Goal: Information Seeking & Learning: Learn about a topic

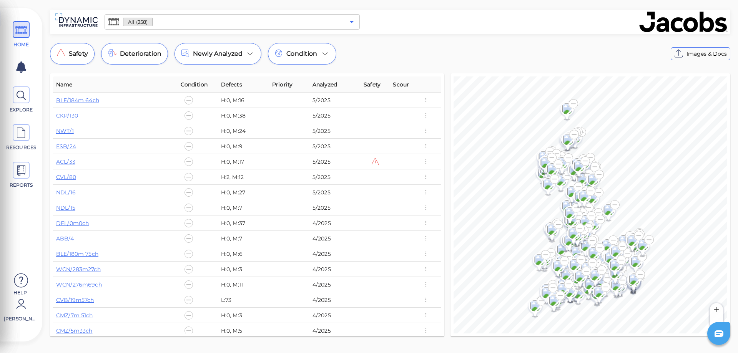
click at [352, 22] on icon "Open" at bounding box center [352, 22] width 4 height 2
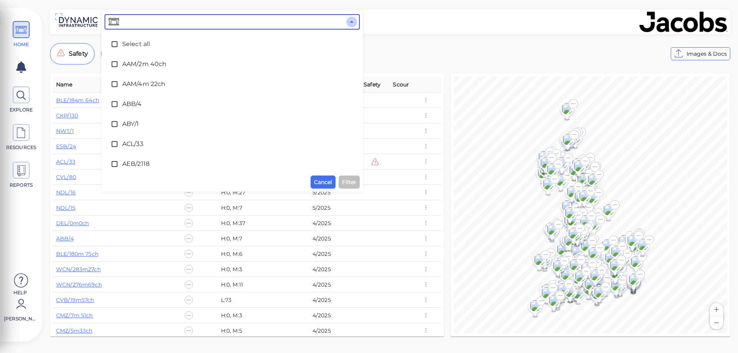
click at [352, 22] on icon "Close" at bounding box center [352, 22] width 4 height 2
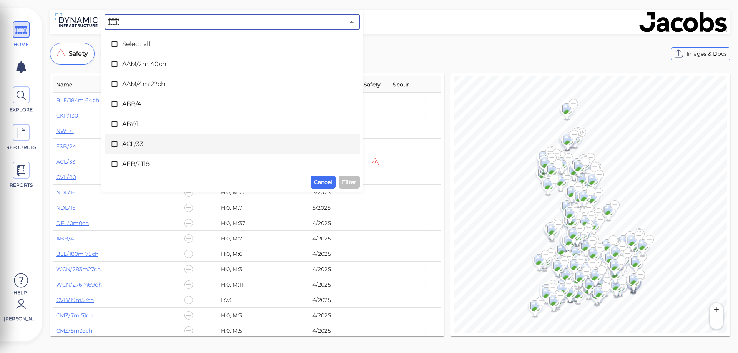
click at [114, 144] on icon at bounding box center [115, 144] width 8 height 8
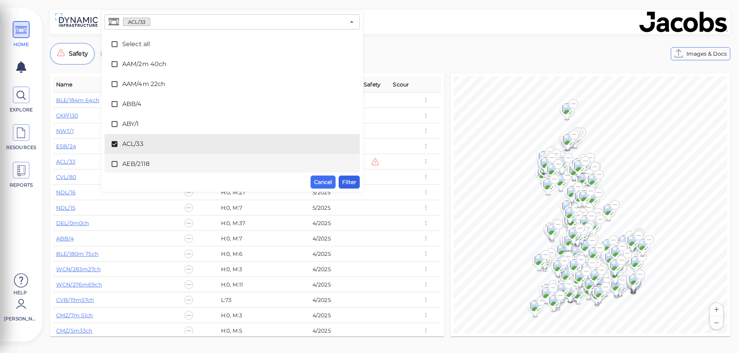
click at [352, 182] on span "Filter" at bounding box center [349, 181] width 14 height 9
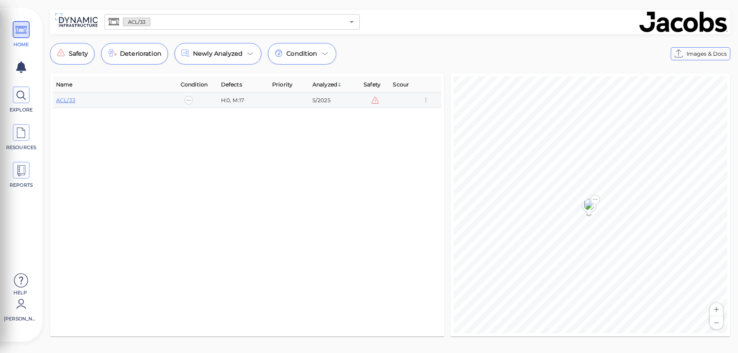
click at [376, 101] on icon at bounding box center [375, 100] width 9 height 9
click at [66, 99] on link "ACL/33" at bounding box center [65, 100] width 19 height 7
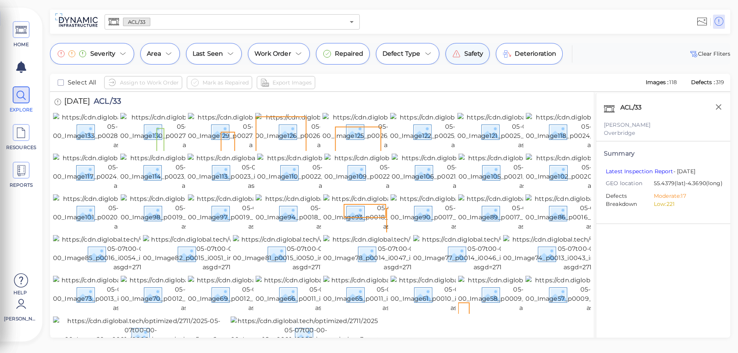
click at [459, 54] on icon at bounding box center [456, 53] width 9 height 9
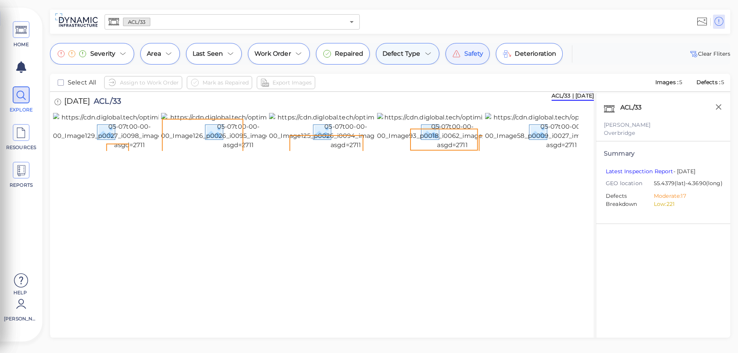
drag, startPoint x: 463, startPoint y: 57, endPoint x: 430, endPoint y: 62, distance: 33.0
click at [464, 57] on span "Safety" at bounding box center [473, 53] width 19 height 9
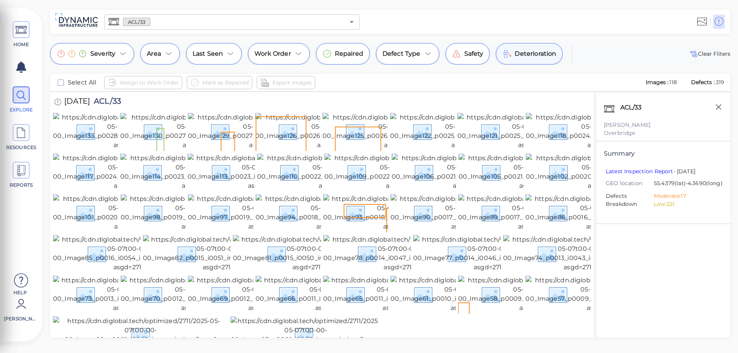
click at [514, 56] on span "Deterioration" at bounding box center [534, 53] width 41 height 9
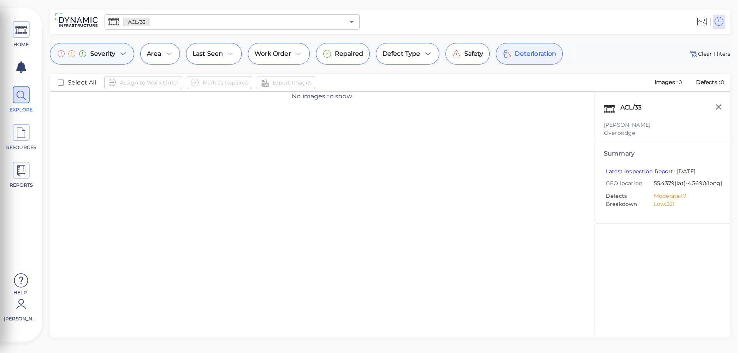
click at [118, 53] on icon at bounding box center [122, 53] width 9 height 9
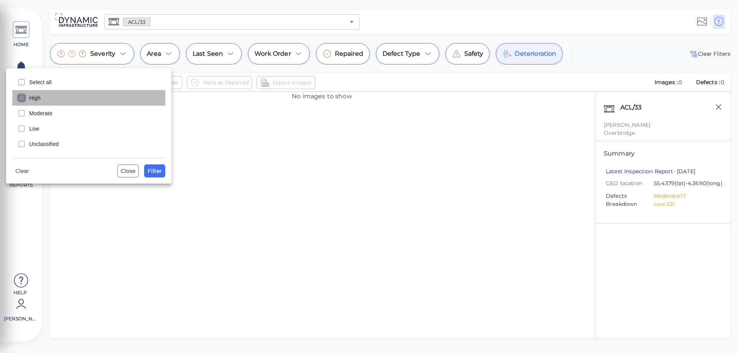
click at [21, 97] on icon "checkbox" at bounding box center [21, 97] width 9 height 9
click at [149, 169] on span "Filter" at bounding box center [155, 170] width 14 height 9
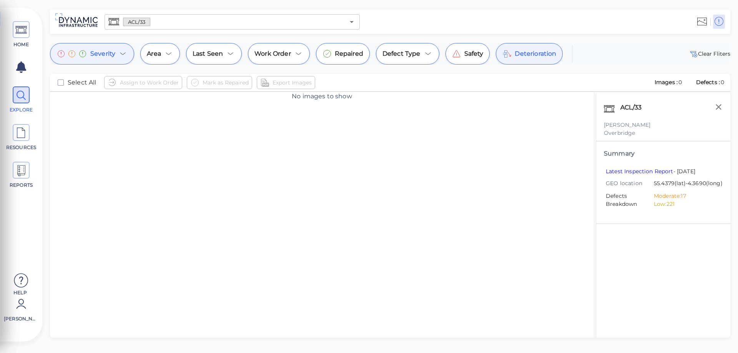
click at [120, 53] on icon at bounding box center [122, 53] width 9 height 9
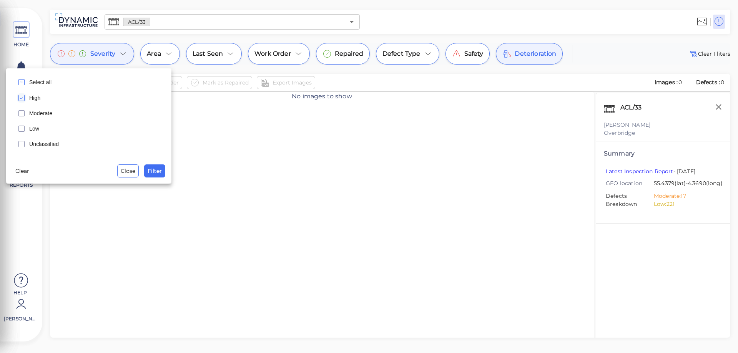
click at [20, 98] on icon "checkbox" at bounding box center [21, 97] width 9 height 9
click at [22, 111] on rect "checkbox" at bounding box center [22, 114] width 6 height 6
click at [152, 169] on span "Filter" at bounding box center [155, 170] width 14 height 9
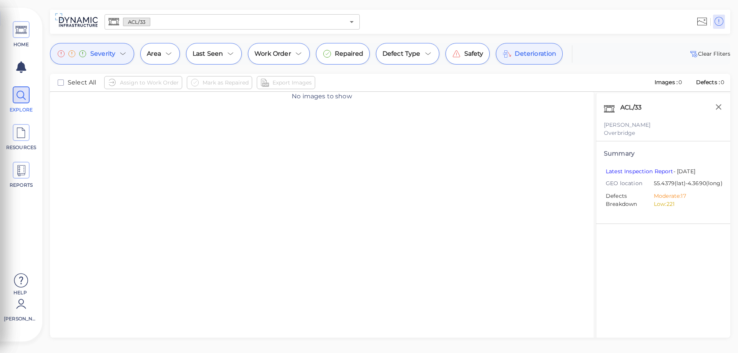
click at [123, 55] on icon at bounding box center [122, 53] width 9 height 9
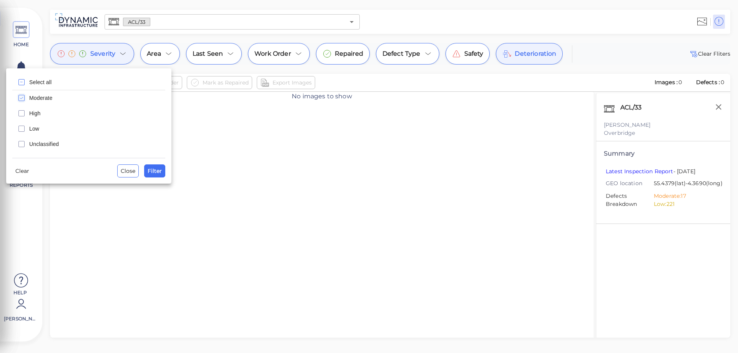
click at [22, 99] on icon "checkbox" at bounding box center [21, 97] width 9 height 9
click at [21, 128] on icon "checkbox" at bounding box center [21, 128] width 9 height 9
click at [158, 171] on span "Filter" at bounding box center [155, 170] width 14 height 9
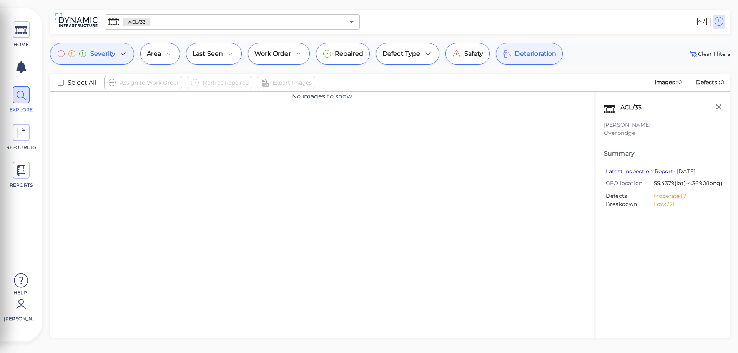
click at [124, 53] on icon at bounding box center [122, 54] width 5 height 2
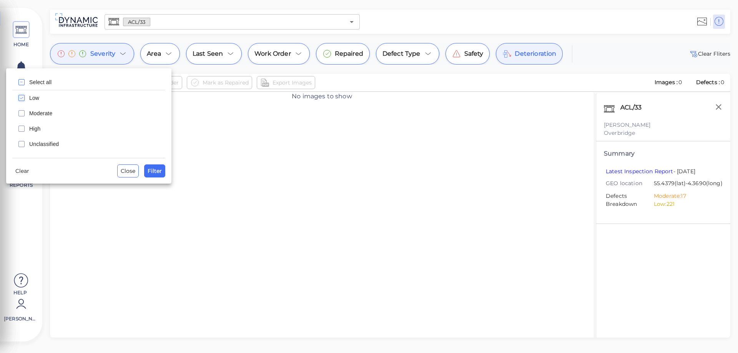
click at [22, 97] on icon "checkbox" at bounding box center [21, 97] width 9 height 9
click at [20, 114] on icon "checkbox" at bounding box center [21, 113] width 9 height 9
click at [160, 172] on span "Filter" at bounding box center [155, 170] width 14 height 9
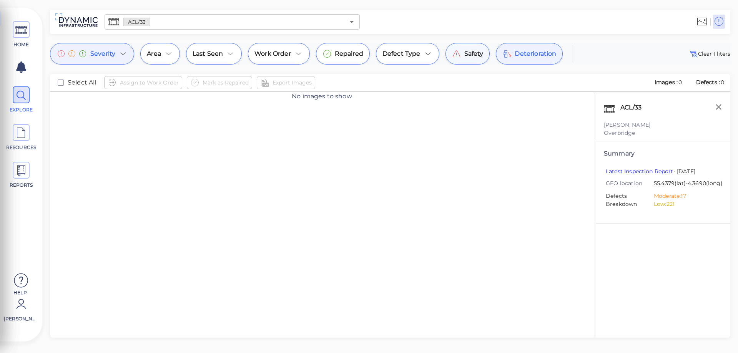
click at [467, 58] on span "Safety" at bounding box center [473, 53] width 19 height 9
click at [129, 56] on div "Severity" at bounding box center [92, 54] width 84 height 22
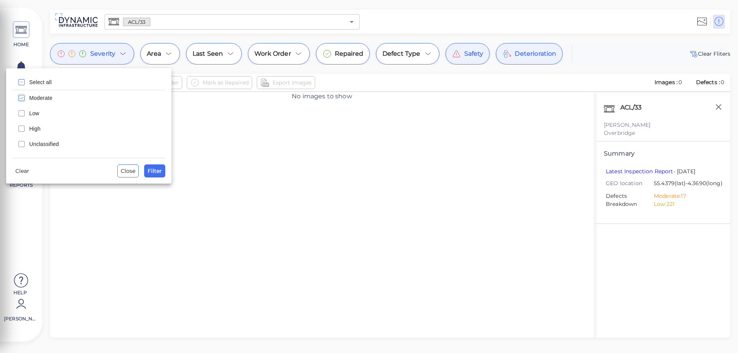
click at [22, 97] on icon "checkbox" at bounding box center [21, 97] width 9 height 9
click at [156, 170] on span "Filter" at bounding box center [155, 170] width 14 height 9
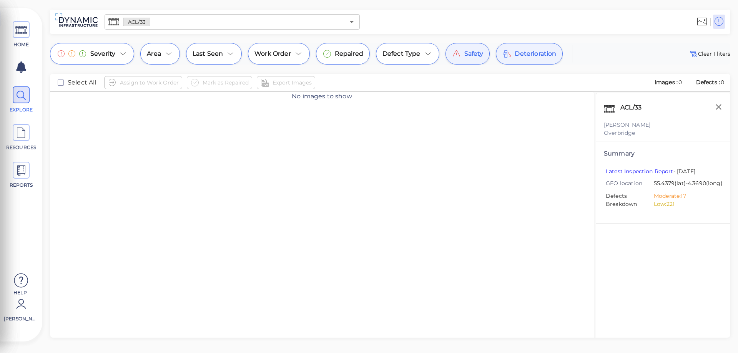
click at [515, 55] on span "Deterioration" at bounding box center [534, 53] width 41 height 9
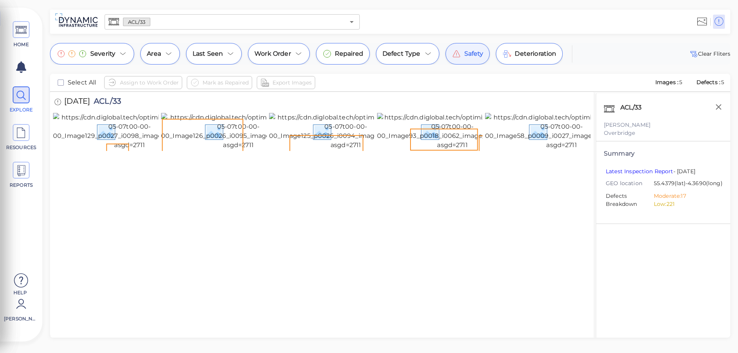
drag, startPoint x: 458, startPoint y: 55, endPoint x: 405, endPoint y: 154, distance: 112.6
click at [458, 55] on icon at bounding box center [456, 53] width 7 height 7
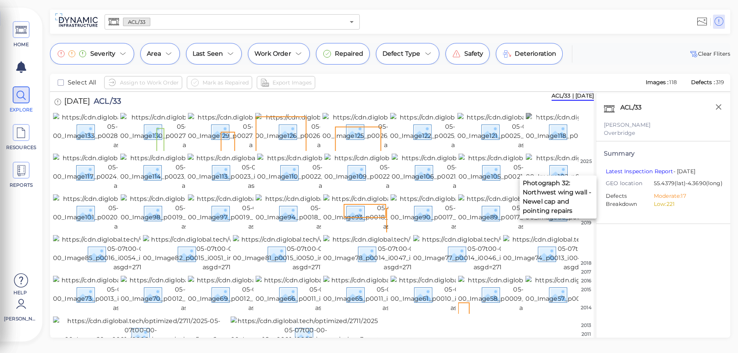
click at [552, 149] on img at bounding box center [603, 131] width 154 height 37
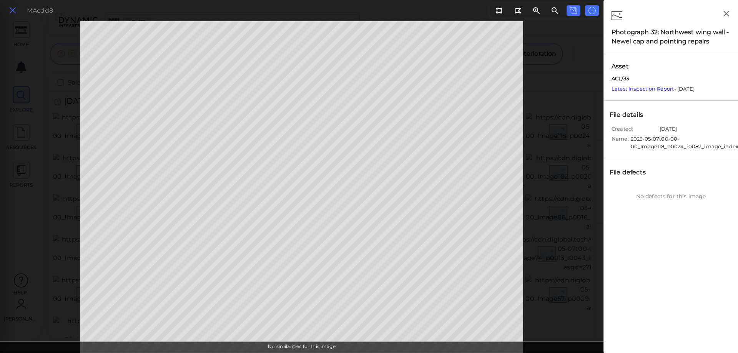
click at [16, 10] on icon at bounding box center [12, 10] width 8 height 10
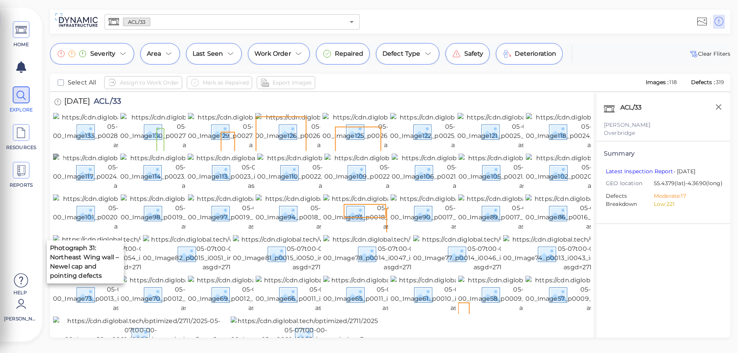
click at [76, 191] on img at bounding box center [129, 172] width 152 height 37
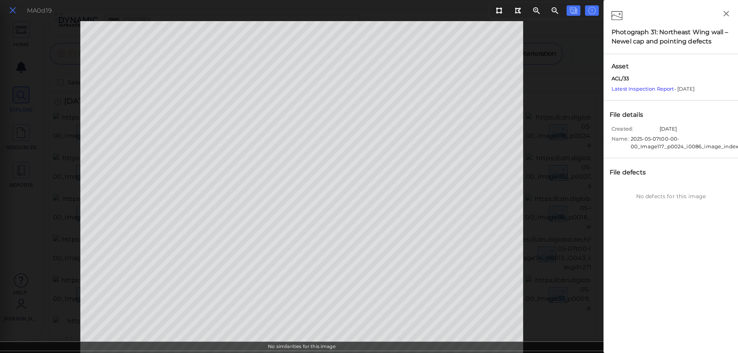
click at [12, 8] on icon at bounding box center [12, 10] width 8 height 10
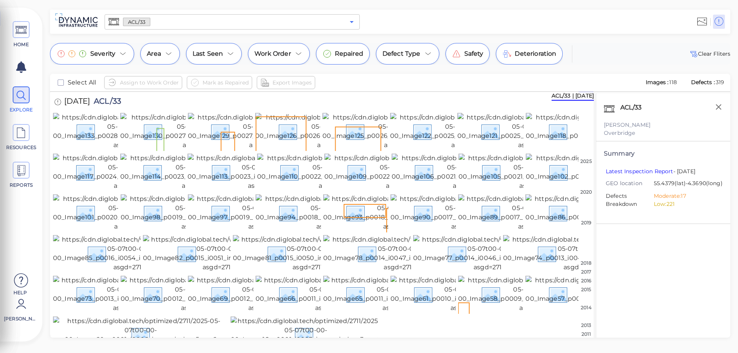
click at [353, 22] on icon "Open" at bounding box center [351, 21] width 9 height 9
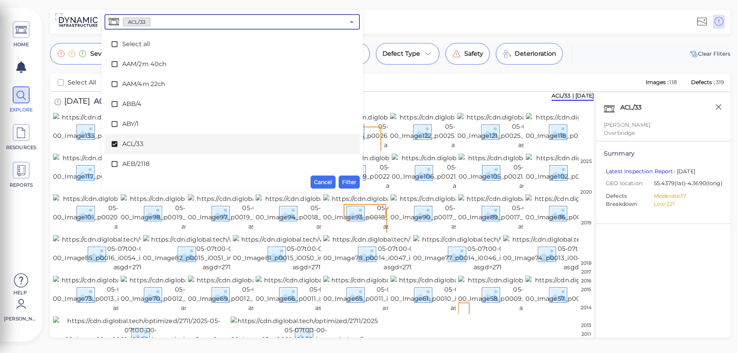
click at [116, 144] on icon at bounding box center [115, 144] width 8 height 8
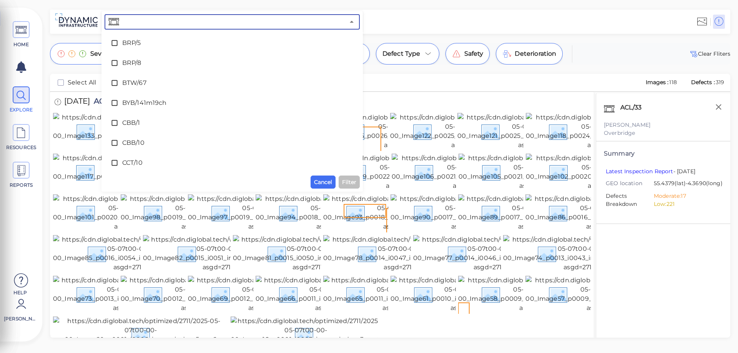
scroll to position [807, 0]
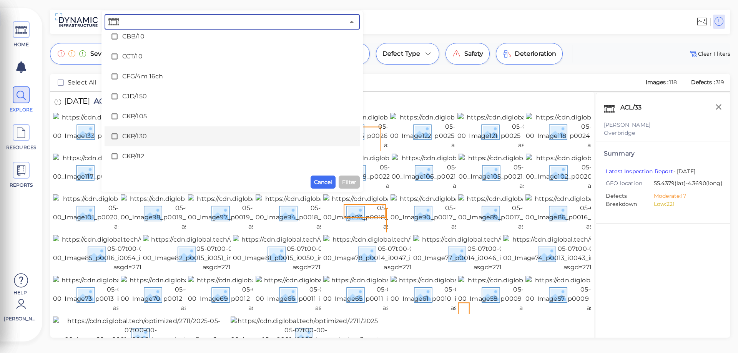
click at [113, 138] on icon at bounding box center [115, 137] width 8 height 8
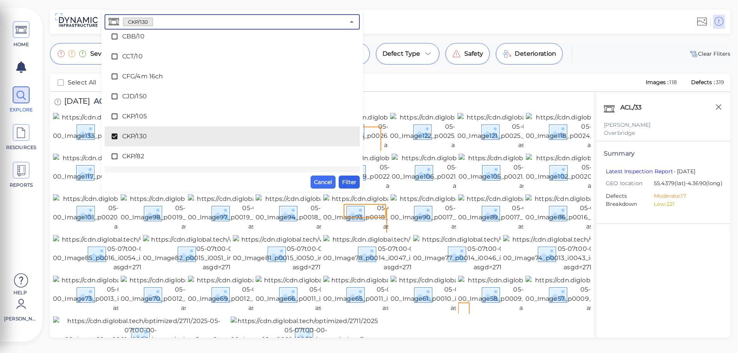
click at [352, 183] on span "Filter" at bounding box center [349, 181] width 14 height 9
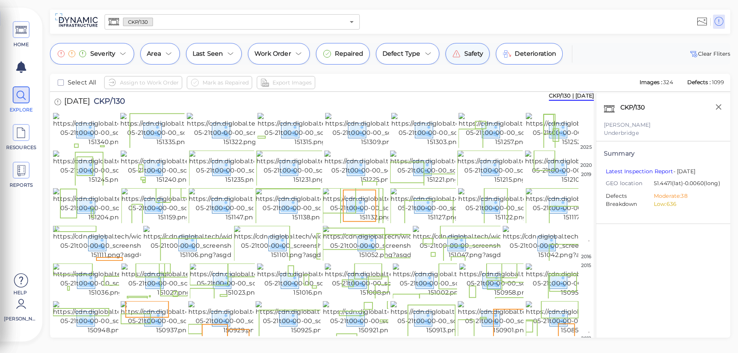
click at [461, 53] on div "Safety" at bounding box center [467, 54] width 45 height 22
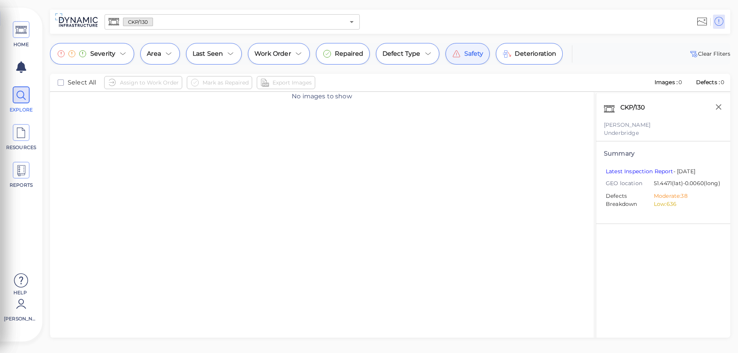
click at [461, 53] on div "Safety" at bounding box center [467, 54] width 45 height 22
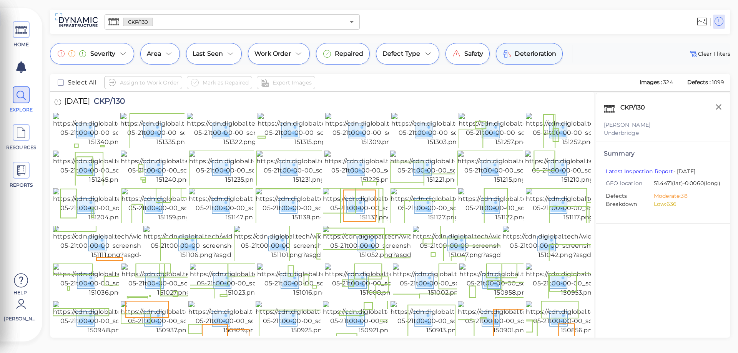
click at [525, 53] on span "Deterioration" at bounding box center [534, 53] width 41 height 9
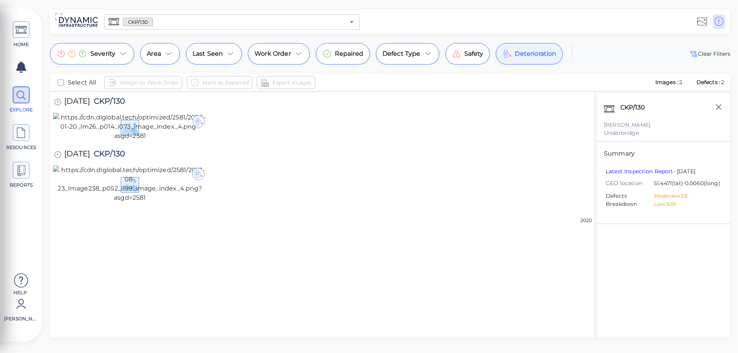
scroll to position [0, 0]
click at [121, 52] on icon at bounding box center [122, 53] width 9 height 9
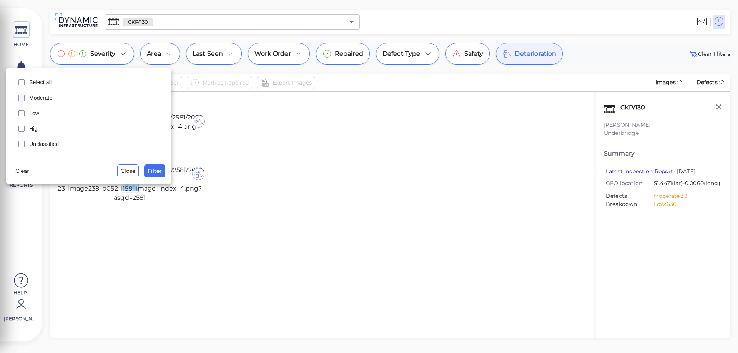
click at [541, 60] on div at bounding box center [369, 176] width 738 height 353
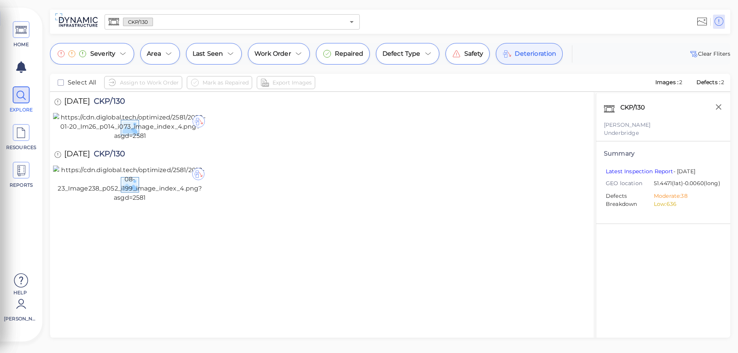
click at [537, 56] on span "Deterioration" at bounding box center [534, 53] width 41 height 9
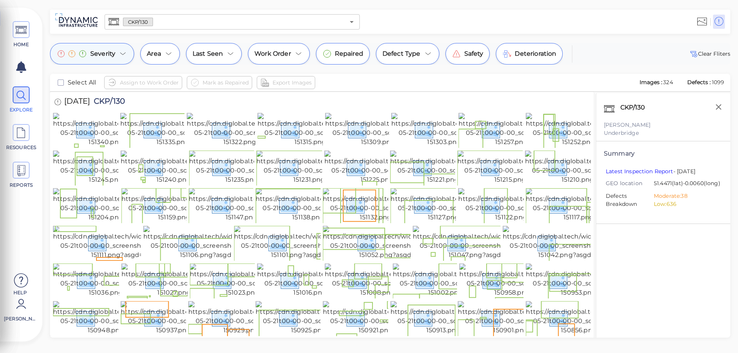
click at [121, 54] on icon at bounding box center [122, 54] width 5 height 2
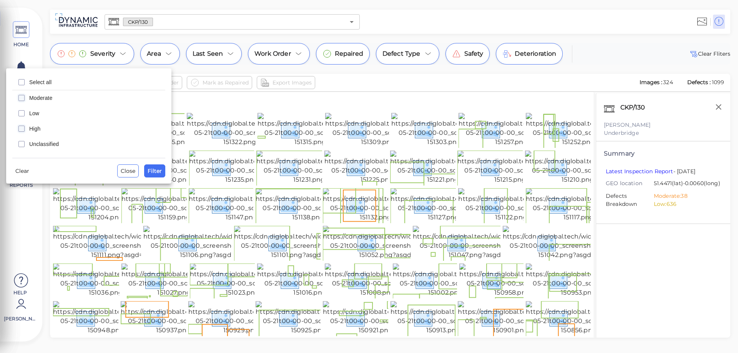
click at [19, 129] on icon "checkbox" at bounding box center [21, 128] width 9 height 9
click at [156, 172] on span "Filter" at bounding box center [155, 170] width 14 height 9
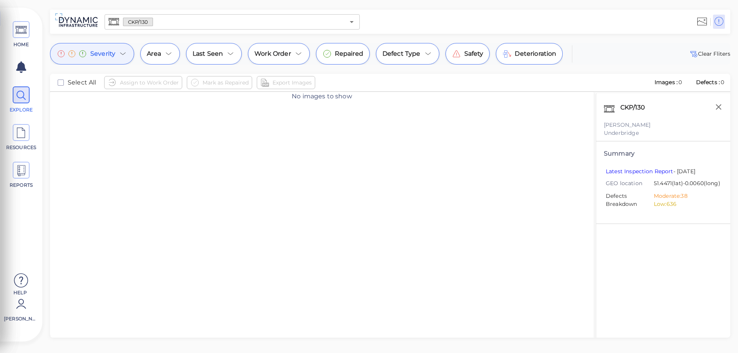
click at [121, 57] on icon at bounding box center [122, 53] width 9 height 9
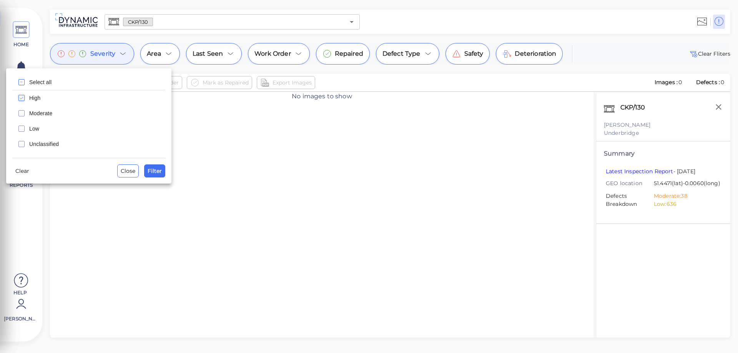
click at [22, 97] on icon "checkbox" at bounding box center [21, 97] width 9 height 9
click at [20, 113] on icon "checkbox" at bounding box center [21, 113] width 9 height 9
click at [157, 175] on span "Filter" at bounding box center [155, 170] width 14 height 9
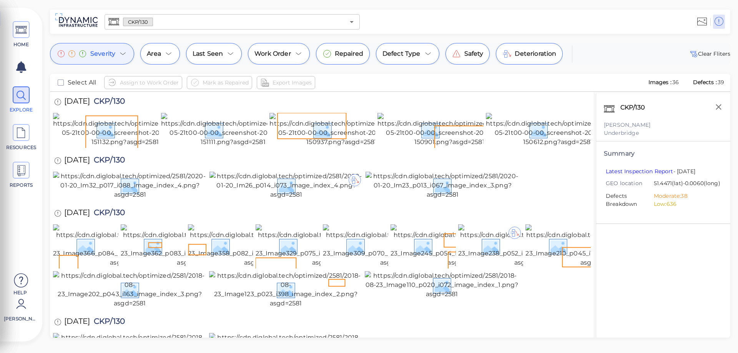
click at [117, 52] on div "Severity" at bounding box center [92, 54] width 84 height 22
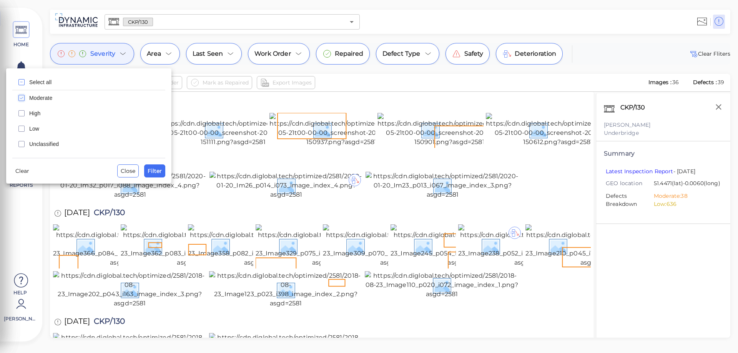
click at [20, 97] on icon "checkbox" at bounding box center [21, 97] width 9 height 9
click at [21, 127] on icon "checkbox" at bounding box center [21, 128] width 9 height 9
click at [148, 169] on button "Filter" at bounding box center [154, 170] width 21 height 13
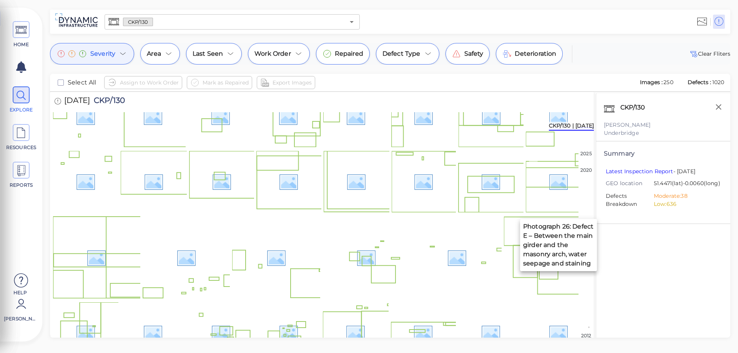
scroll to position [384, 0]
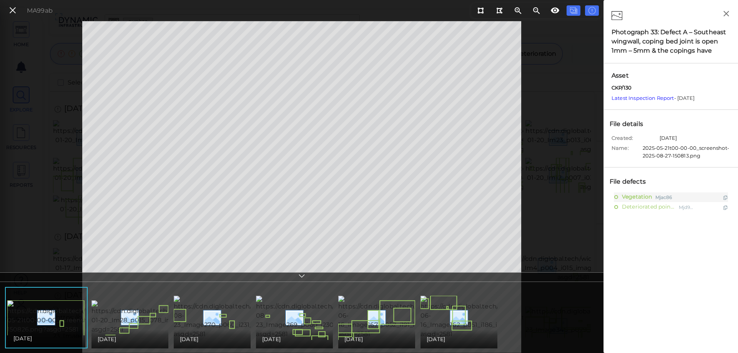
click at [638, 264] on div "Vegetation Mjac86 Deteriorated pointing Mjd938" at bounding box center [670, 329] width 126 height 274
click at [634, 197] on span "Vegetation" at bounding box center [638, 197] width 32 height 10
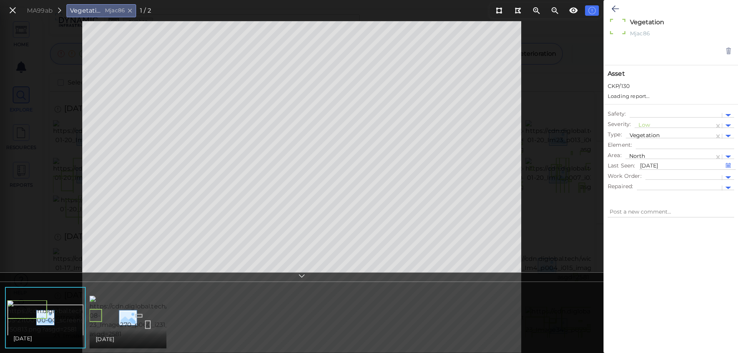
type textarea "x"
click at [10, 9] on icon at bounding box center [12, 10] width 8 height 10
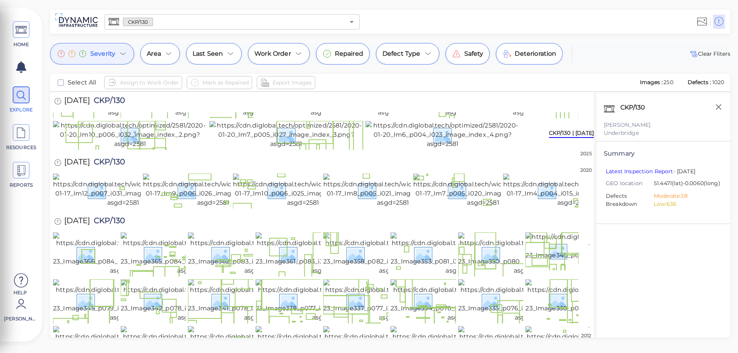
scroll to position [461, 0]
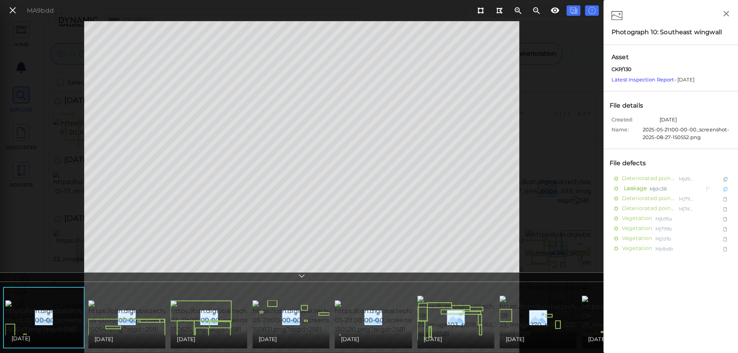
click at [636, 188] on span "Leakage" at bounding box center [634, 189] width 25 height 10
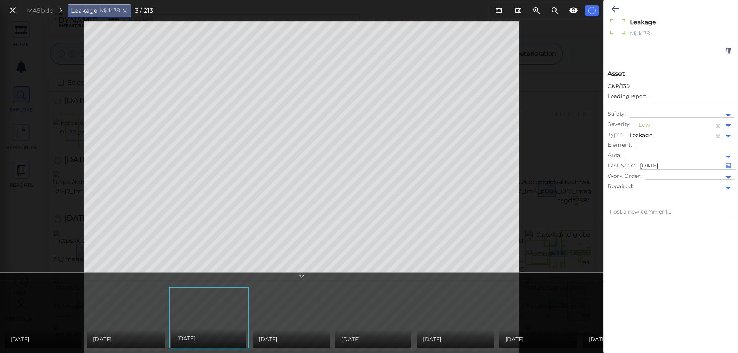
type textarea "x"
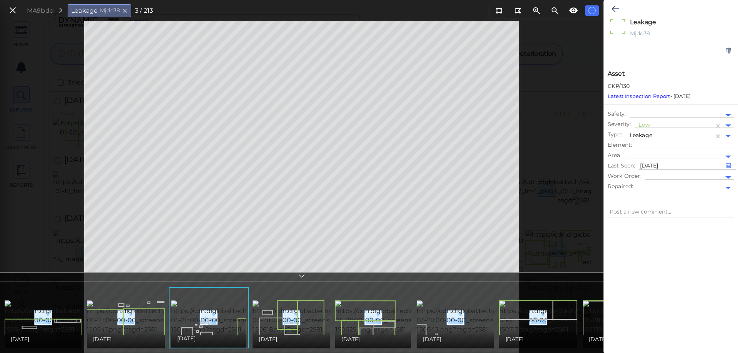
click at [125, 9] on icon at bounding box center [124, 10] width 5 height 7
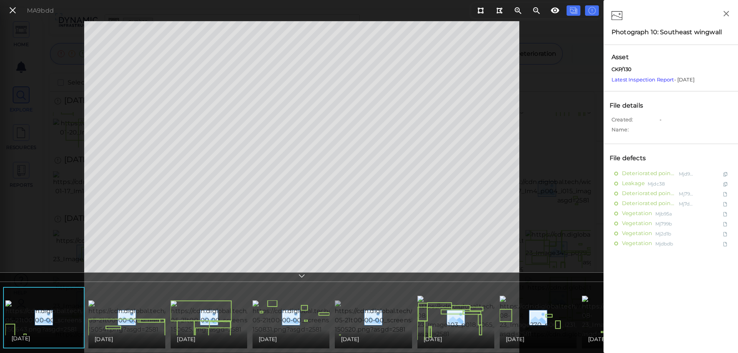
click at [375, 308] on img at bounding box center [405, 317] width 141 height 34
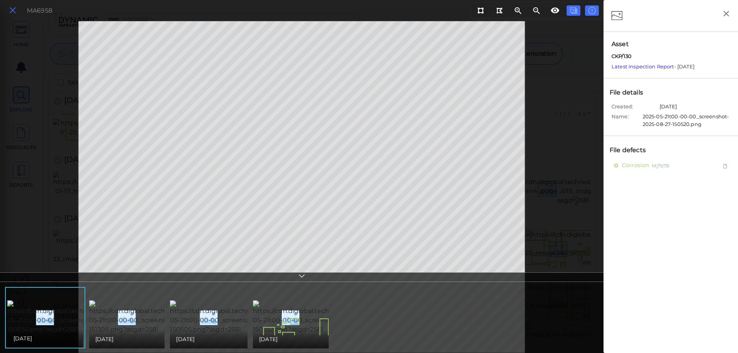
click at [10, 9] on icon at bounding box center [12, 10] width 8 height 10
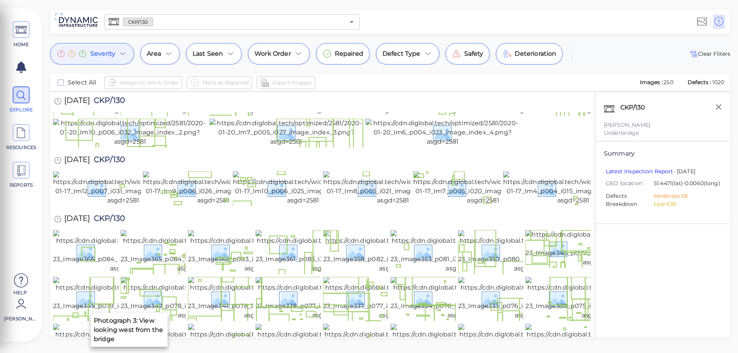
click at [118, 18] on img at bounding box center [129, 5] width 152 height 28
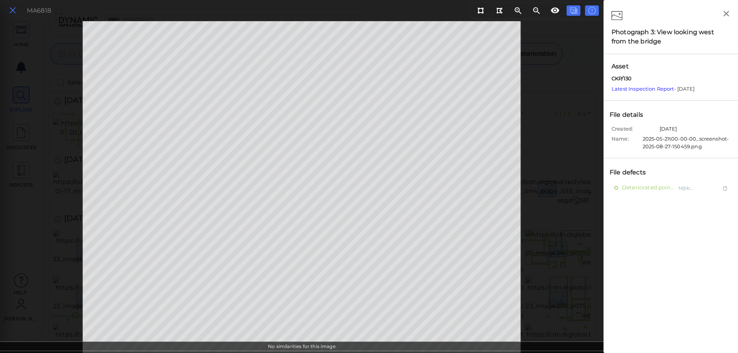
click at [10, 8] on icon at bounding box center [12, 10] width 8 height 10
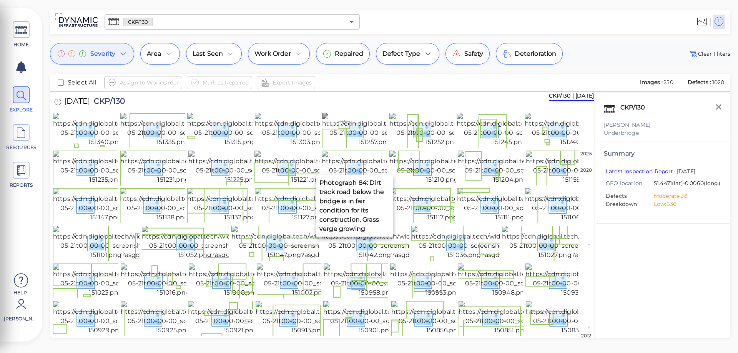
click at [369, 141] on img at bounding box center [392, 130] width 141 height 34
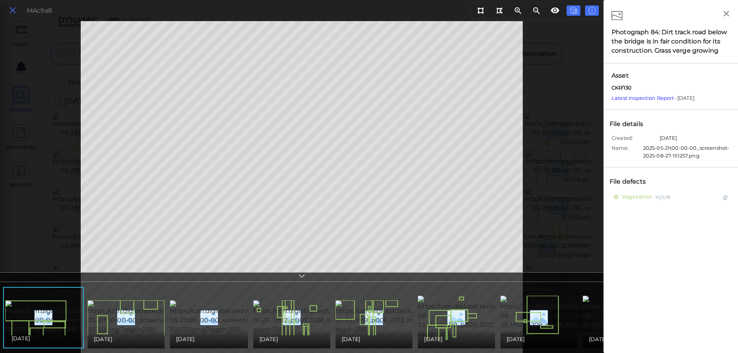
click at [12, 11] on icon at bounding box center [12, 10] width 8 height 10
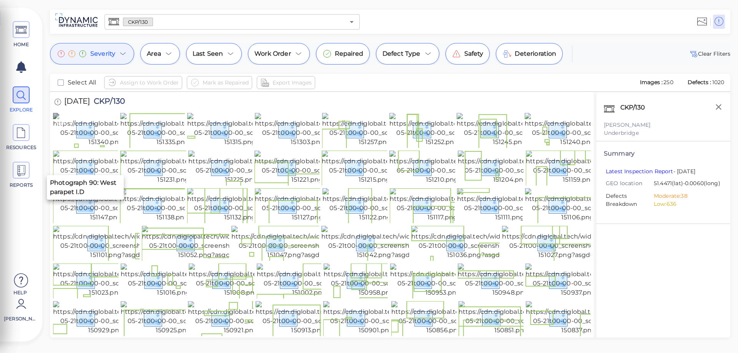
click at [92, 147] on img at bounding box center [123, 130] width 141 height 34
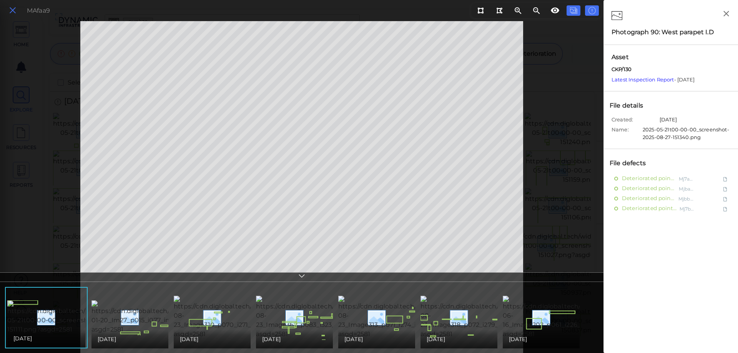
click at [12, 10] on icon at bounding box center [12, 10] width 8 height 10
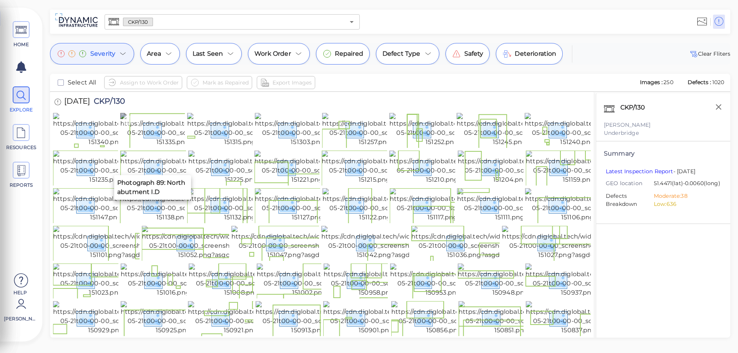
click at [135, 147] on img at bounding box center [190, 130] width 141 height 34
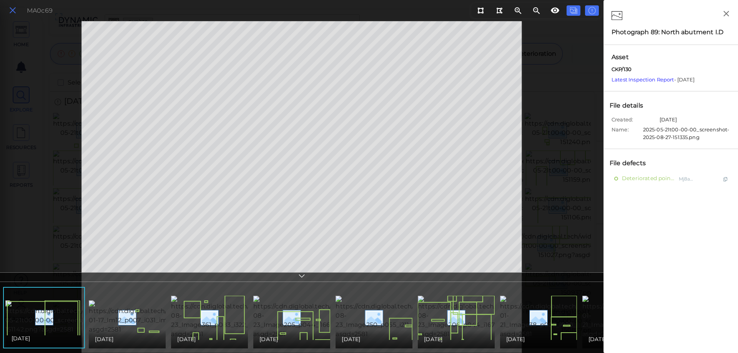
click at [10, 10] on icon at bounding box center [12, 10] width 8 height 10
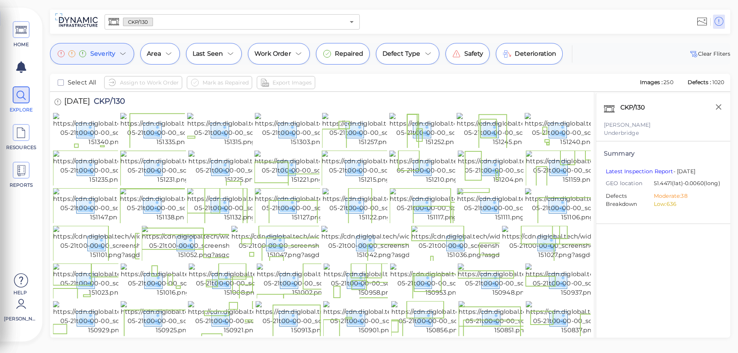
click at [119, 52] on icon at bounding box center [122, 53] width 9 height 9
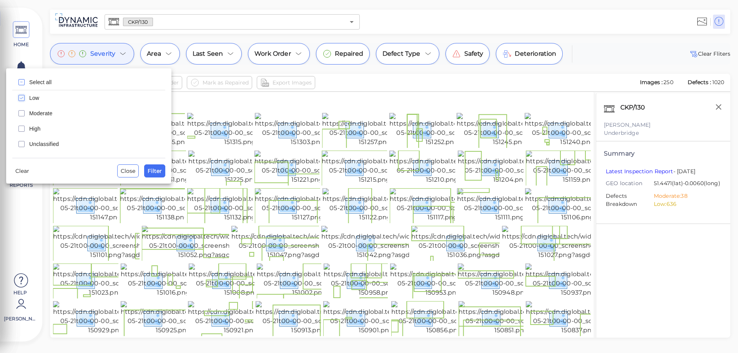
click at [20, 98] on icon "checkbox" at bounding box center [21, 97] width 9 height 9
click at [22, 111] on icon "checkbox" at bounding box center [21, 113] width 9 height 9
click at [154, 172] on span "Filter" at bounding box center [155, 170] width 14 height 9
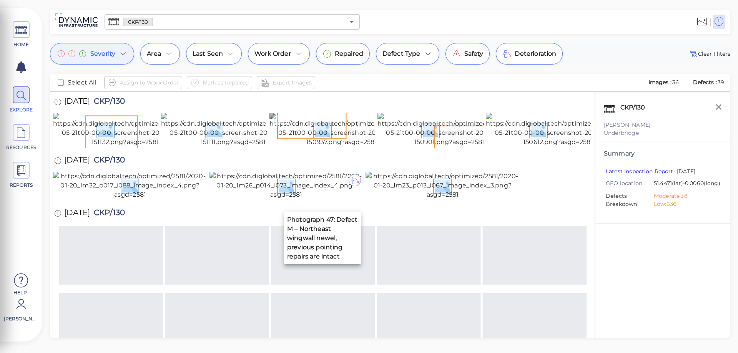
click at [297, 147] on img at bounding box center [341, 130] width 144 height 34
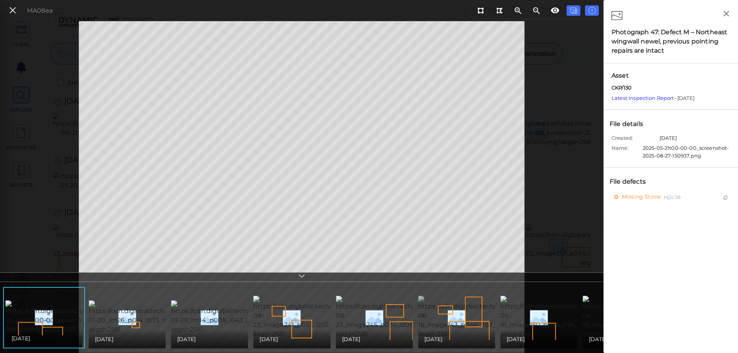
click at [430, 311] on img at bounding box center [489, 317] width 143 height 43
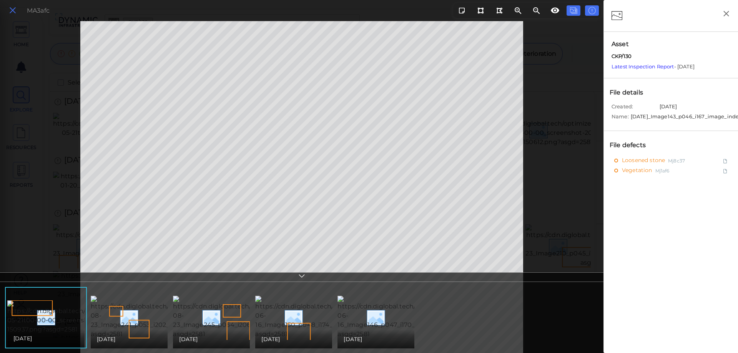
click at [12, 9] on icon at bounding box center [12, 10] width 8 height 10
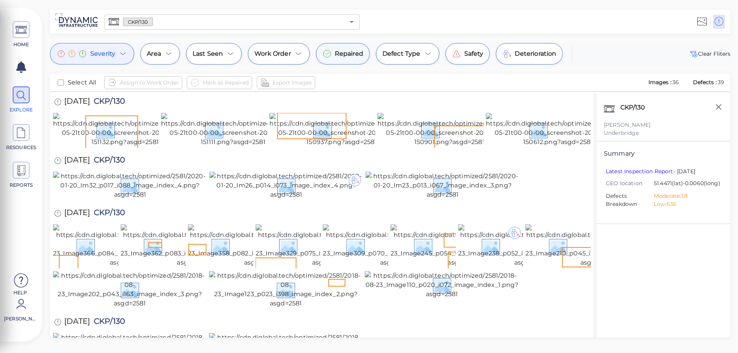
click at [344, 55] on span "Repaired" at bounding box center [349, 53] width 28 height 9
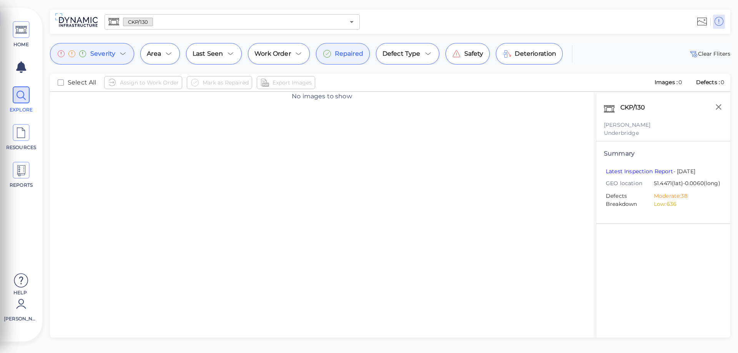
click at [344, 55] on span "Repaired" at bounding box center [349, 53] width 28 height 9
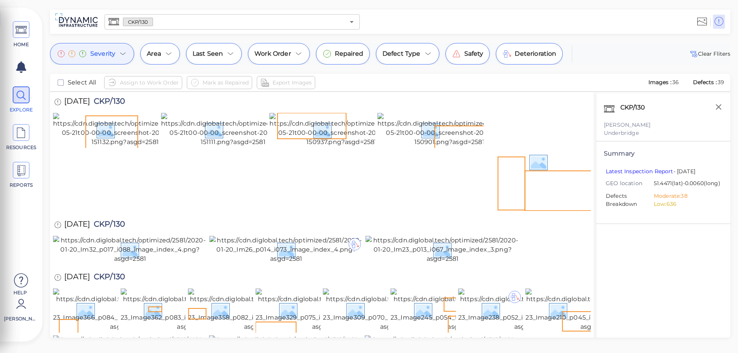
click at [121, 53] on icon at bounding box center [122, 53] width 9 height 9
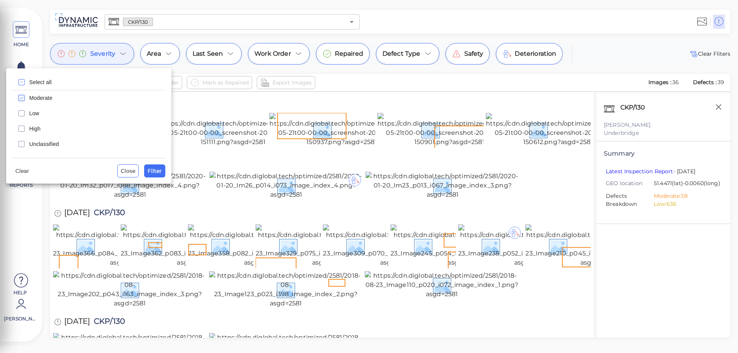
click at [21, 98] on icon "checkbox" at bounding box center [21, 97] width 9 height 9
click at [156, 173] on span "Filter" at bounding box center [155, 170] width 14 height 9
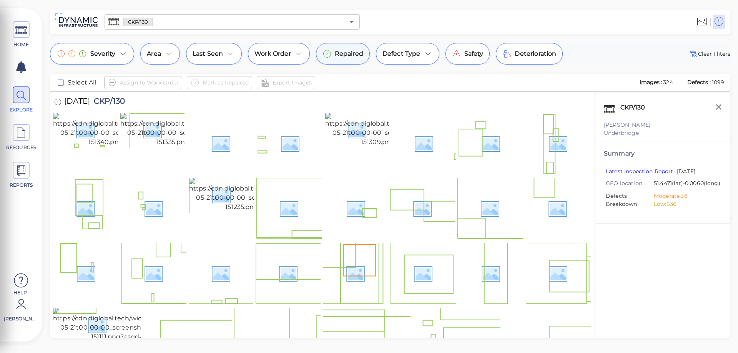
click at [337, 55] on span "Repaired" at bounding box center [349, 53] width 28 height 9
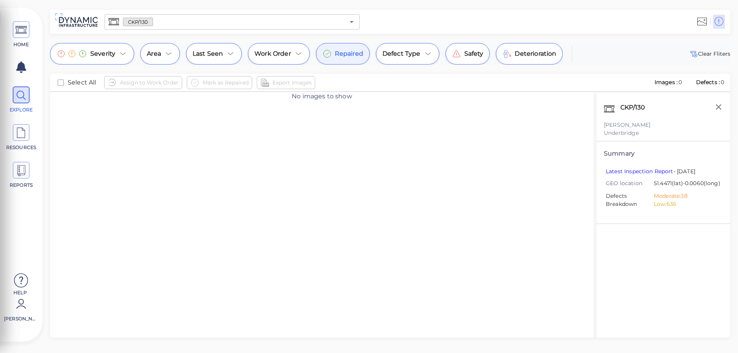
click at [336, 48] on div "Repaired" at bounding box center [343, 54] width 54 height 22
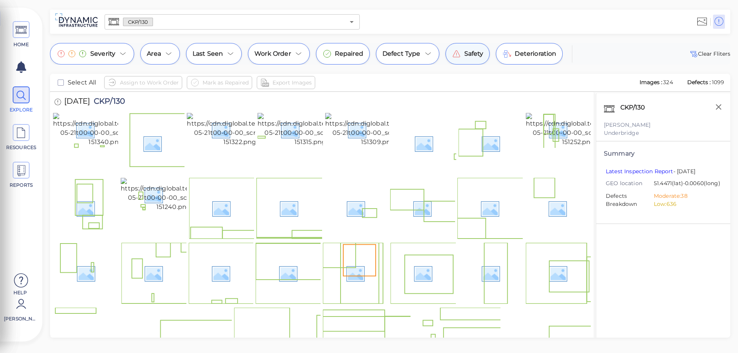
click at [467, 59] on div "Safety" at bounding box center [467, 54] width 45 height 22
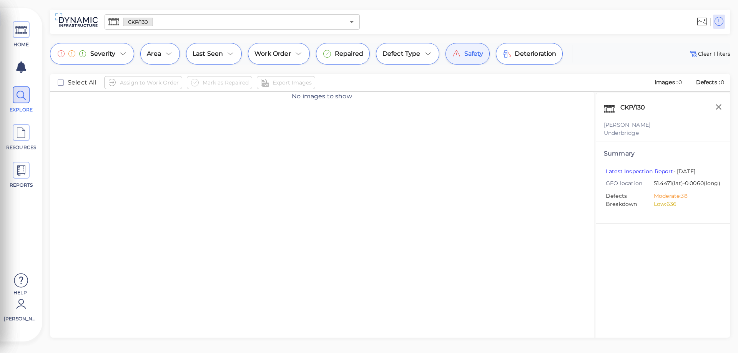
click at [471, 54] on span "Safety" at bounding box center [473, 53] width 19 height 9
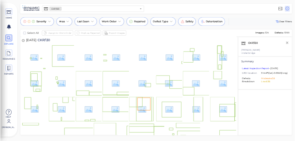
scroll to position [38, 0]
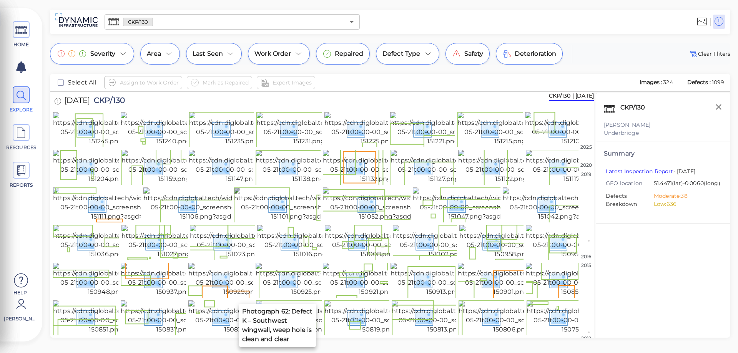
click at [302, 221] on img at bounding box center [304, 204] width 141 height 34
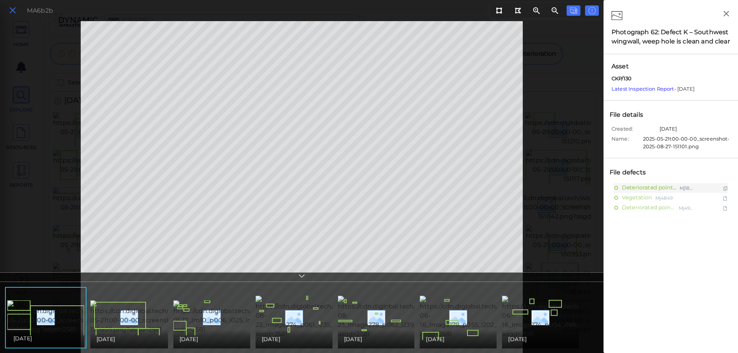
click at [13, 8] on icon at bounding box center [12, 10] width 8 height 10
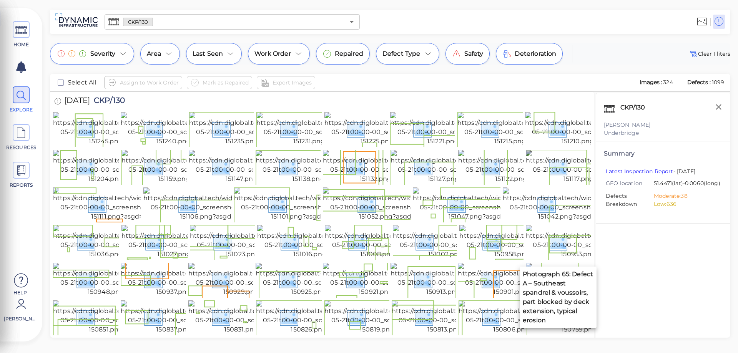
click at [534, 184] on img at bounding box center [596, 167] width 141 height 34
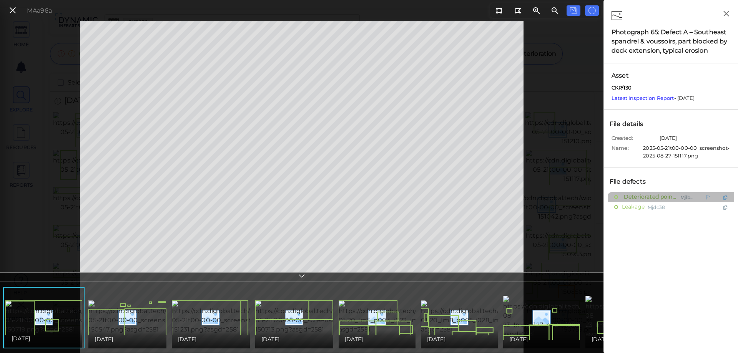
click at [634, 196] on span "Deteriorated pointing" at bounding box center [649, 197] width 55 height 10
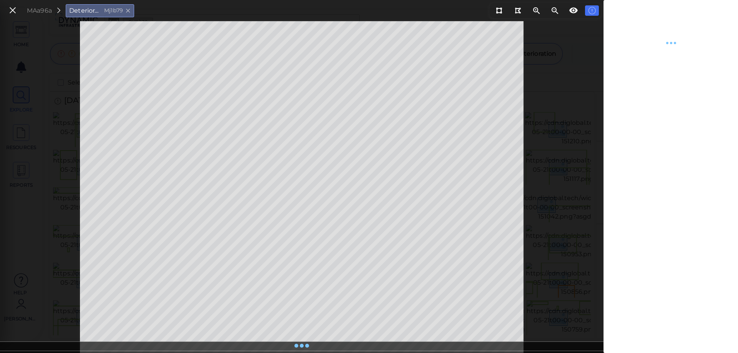
type textarea "x"
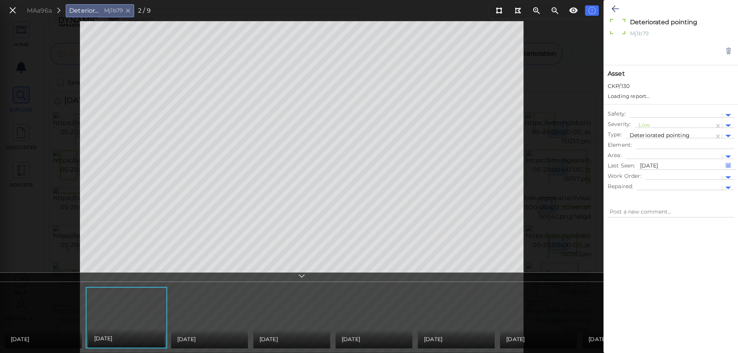
type textarea "x"
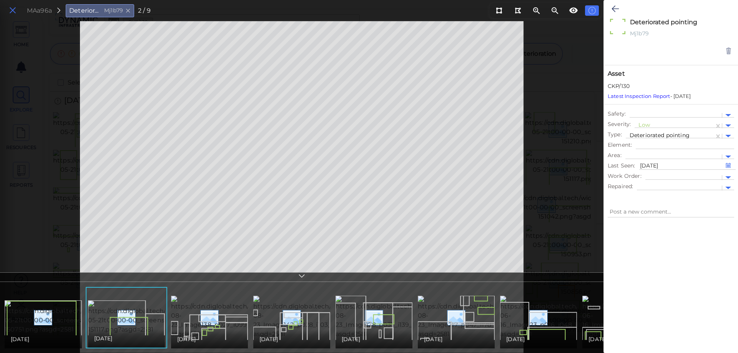
click at [15, 10] on icon at bounding box center [12, 10] width 8 height 10
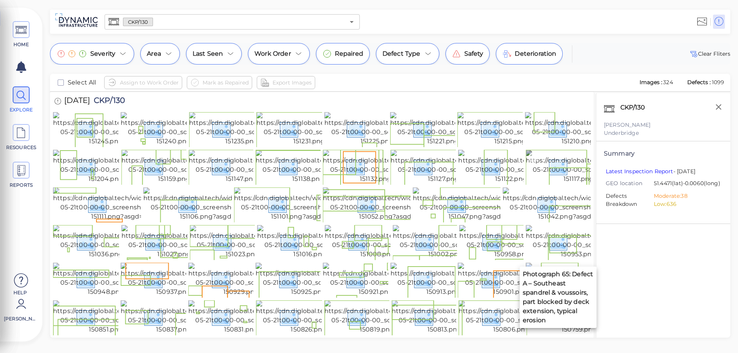
click at [535, 184] on img at bounding box center [596, 167] width 141 height 34
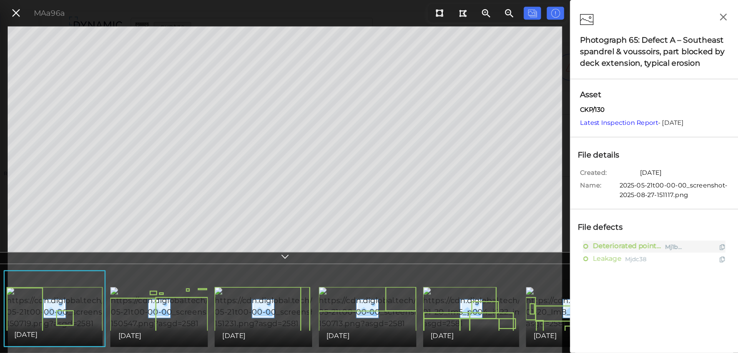
scroll to position [33, 0]
click at [301, 8] on div "MAa96a" at bounding box center [228, 10] width 456 height 21
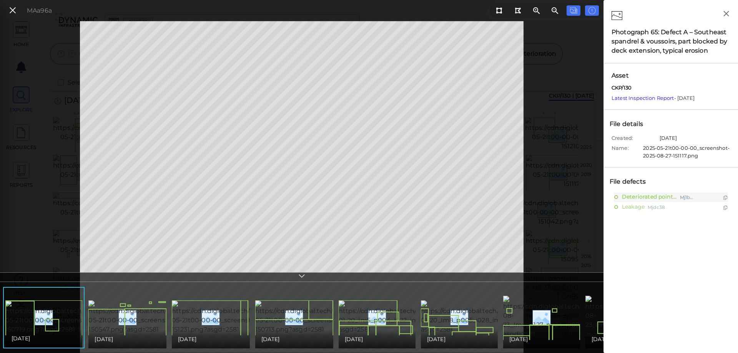
scroll to position [33, 0]
